Goal: Information Seeking & Learning: Learn about a topic

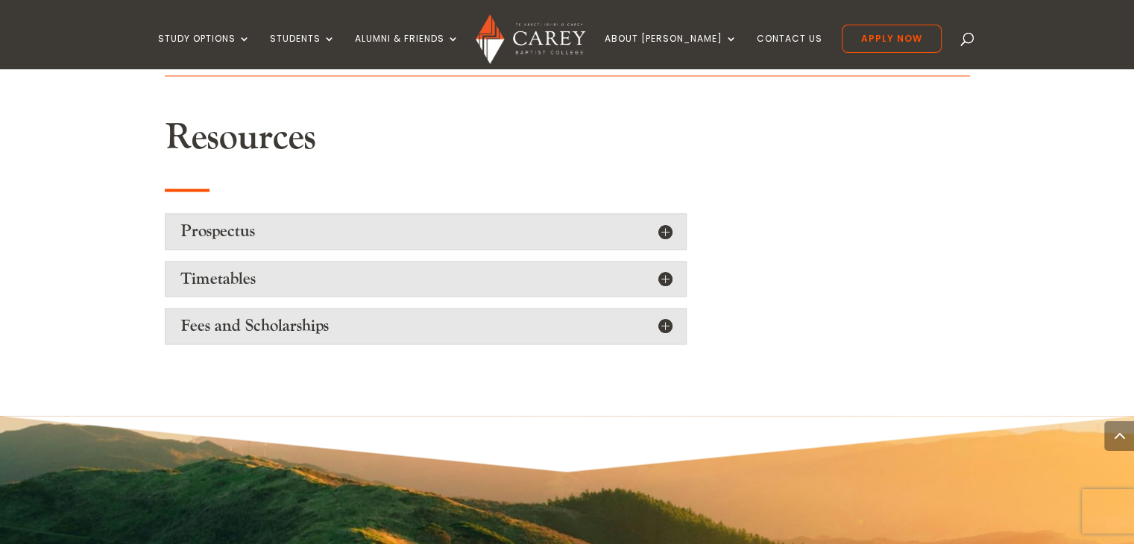
scroll to position [2460, 0]
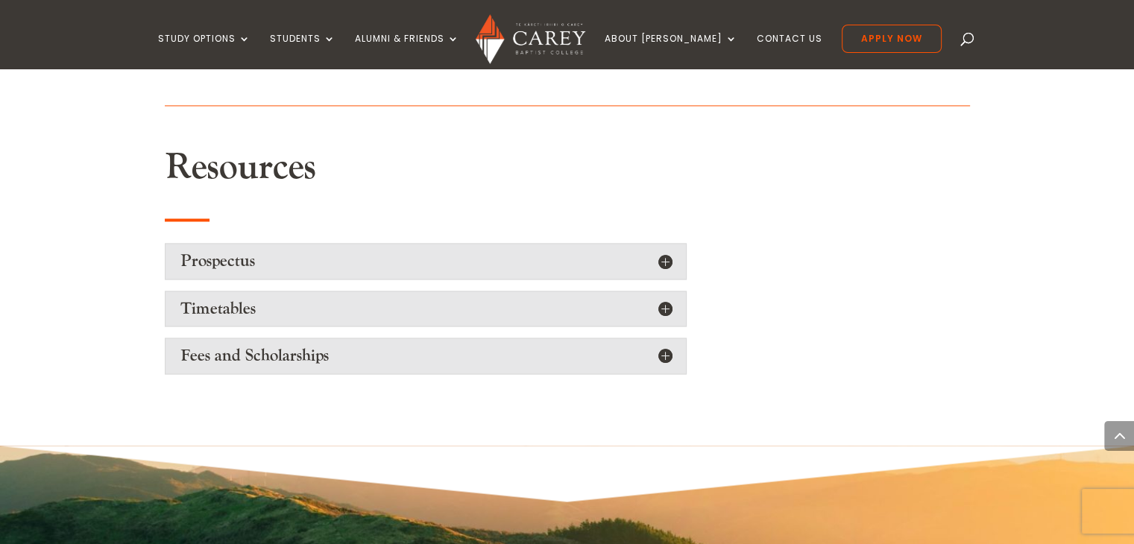
click at [680, 338] on div "Fees and Scholarships Information on fees can be viewed here . [PERSON_NAME] ha…" at bounding box center [426, 356] width 522 height 36
click at [667, 346] on h5 "Fees and Scholarships" at bounding box center [425, 355] width 491 height 19
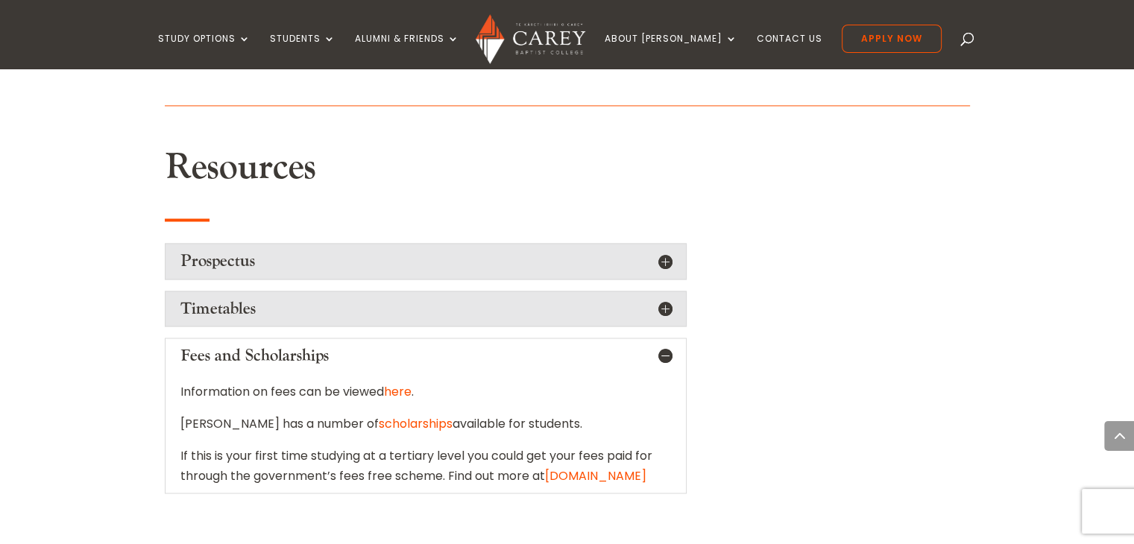
click at [379, 415] on link "scholarships" at bounding box center [416, 423] width 74 height 17
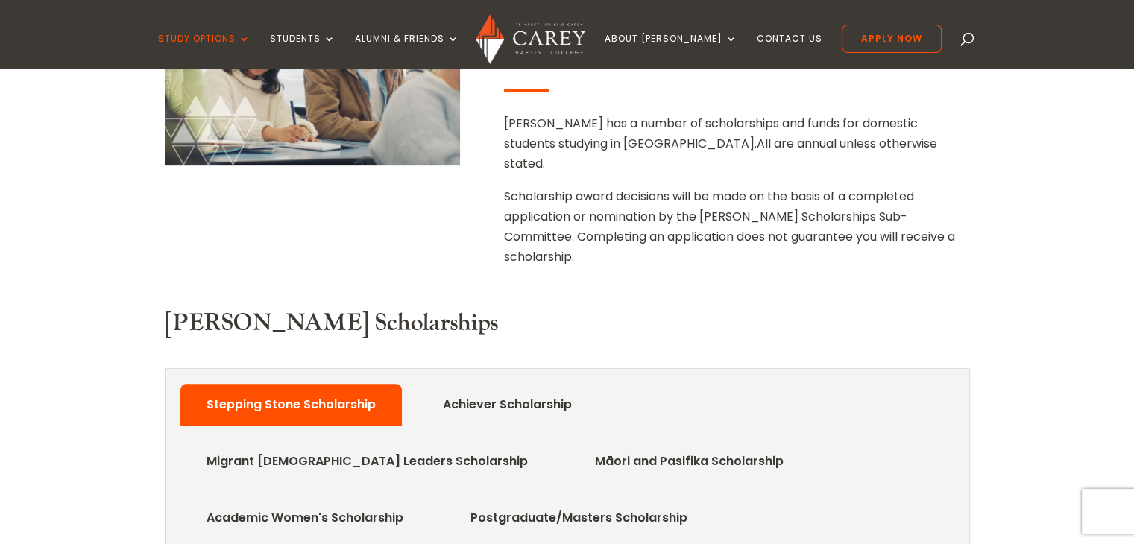
scroll to position [567, 0]
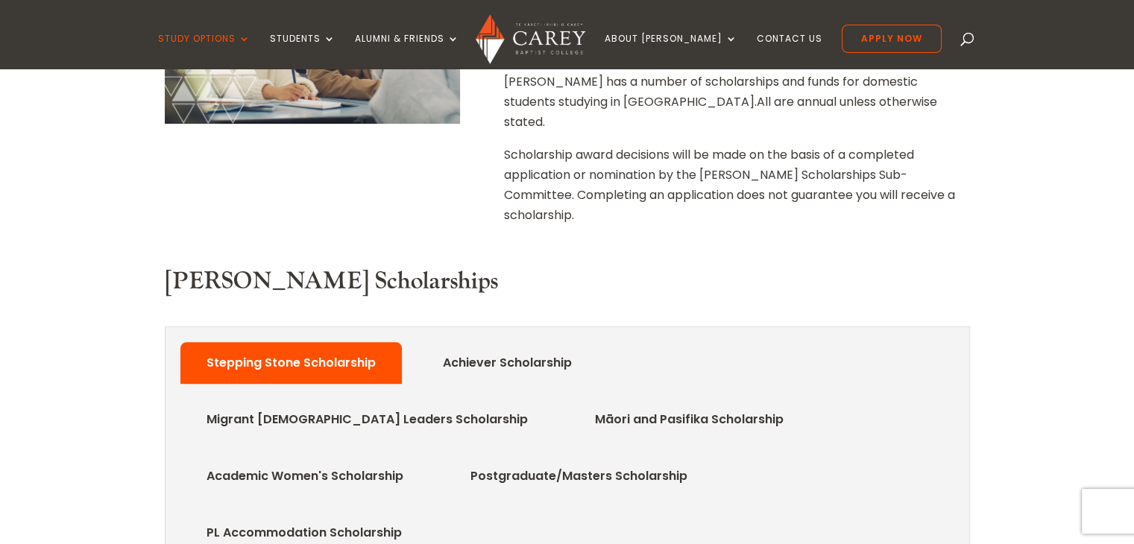
click at [426, 462] on link "Academic Women's Scholarship" at bounding box center [305, 477] width 242 height 30
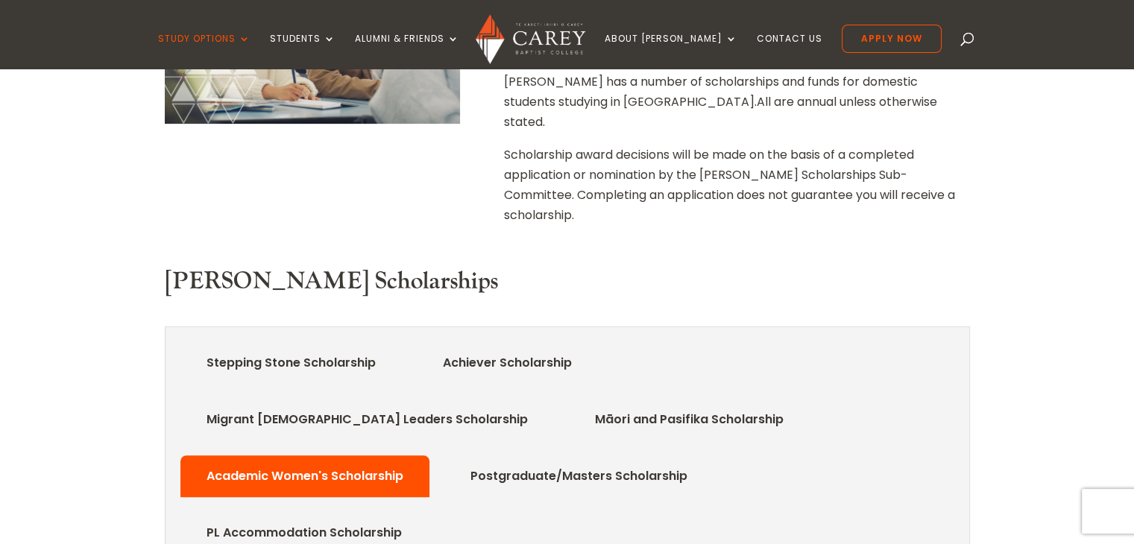
click at [535, 348] on link "Achiever Scholarship" at bounding box center [508, 363] width 174 height 30
